Goal: Task Accomplishment & Management: Manage account settings

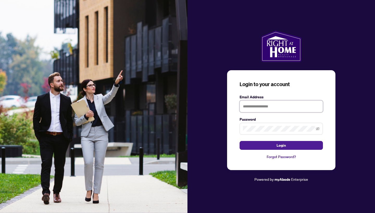
type input "**********"
click at [287, 144] on button "Login" at bounding box center [280, 145] width 83 height 9
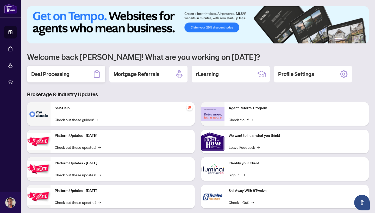
click at [64, 73] on h2 "Deal Processing" at bounding box center [50, 73] width 38 height 7
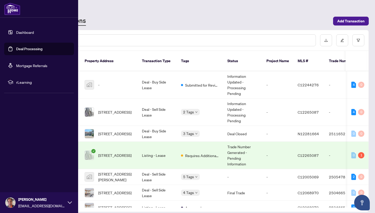
click at [69, 202] on icon at bounding box center [70, 203] width 4 height 4
click at [70, 204] on icon at bounding box center [70, 203] width 4 height 4
click at [68, 203] on icon at bounding box center [70, 203] width 4 height 4
click at [18, 171] on span "Logout" at bounding box center [21, 171] width 12 height 8
